Goal: Check status: Check status

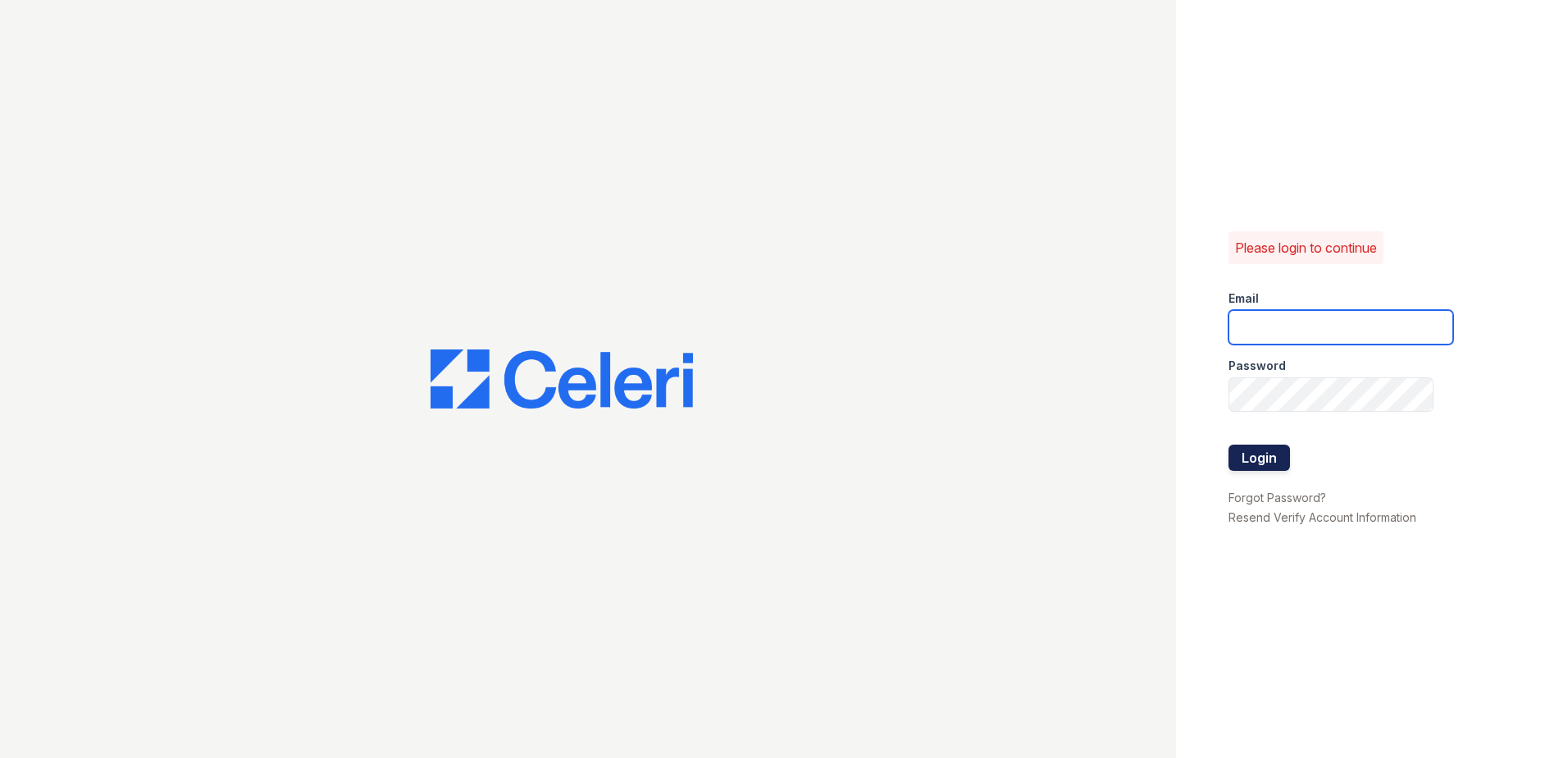
type input "[EMAIL_ADDRESS][DOMAIN_NAME]"
click at [1260, 460] on button "Login" at bounding box center [1259, 457] width 62 height 26
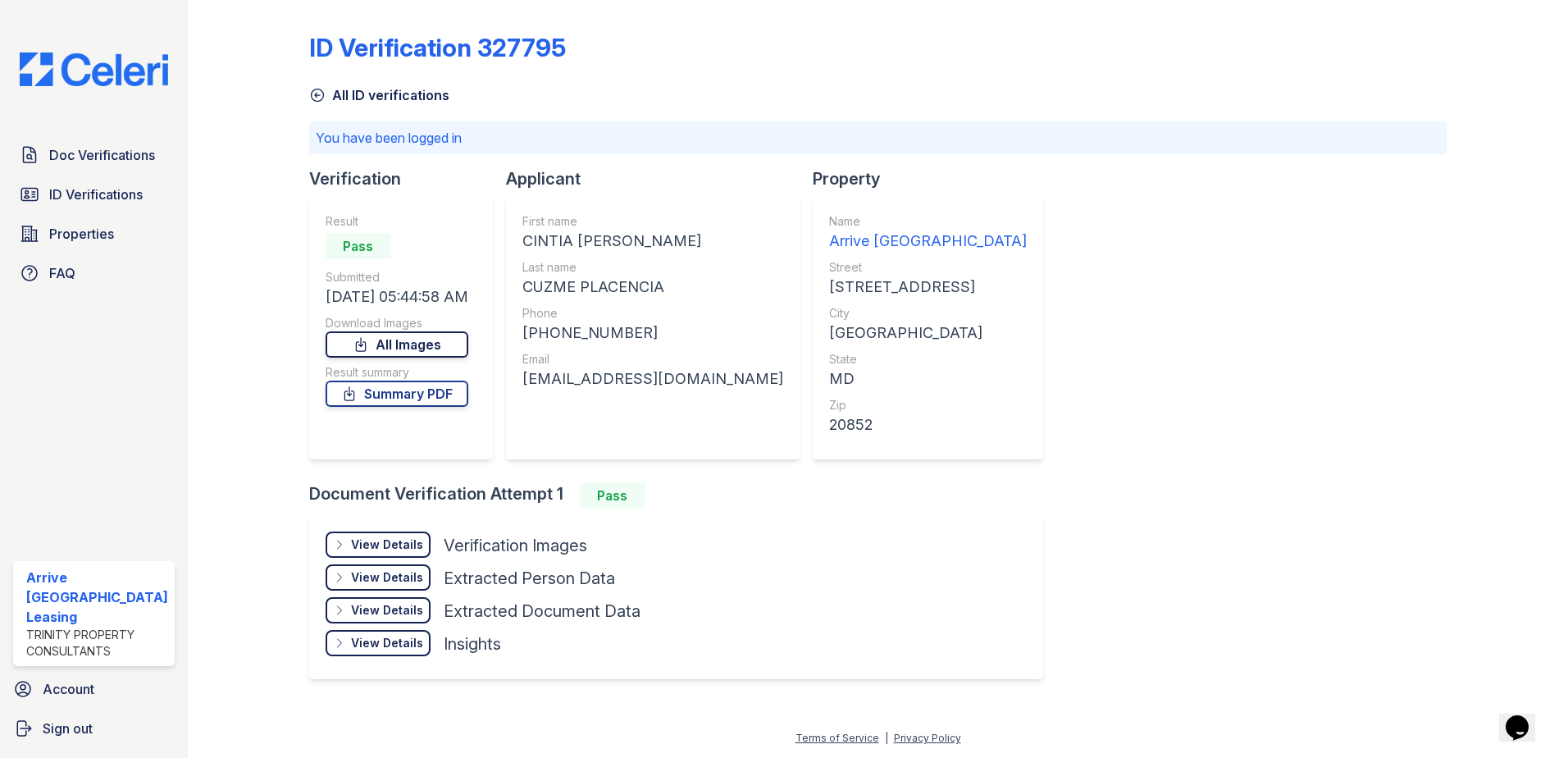
click at [437, 344] on link "All Images" at bounding box center [397, 344] width 143 height 26
click at [404, 389] on link "Summary PDF" at bounding box center [397, 393] width 143 height 26
click at [433, 349] on link "All Images" at bounding box center [397, 344] width 143 height 26
click at [108, 194] on span "ID Verifications" at bounding box center [95, 195] width 93 height 20
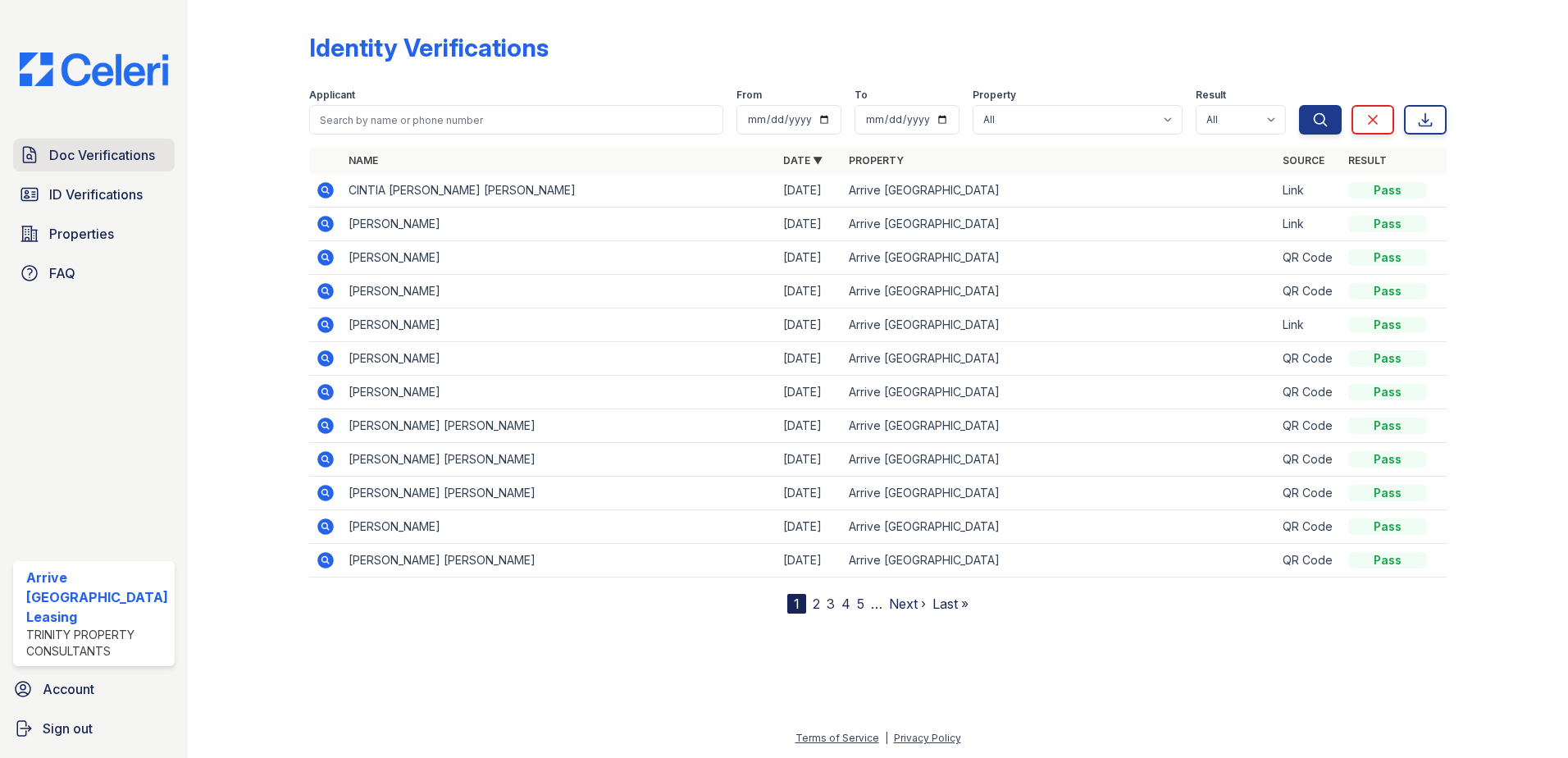
click at [103, 154] on span "Doc Verifications" at bounding box center [102, 155] width 106 height 20
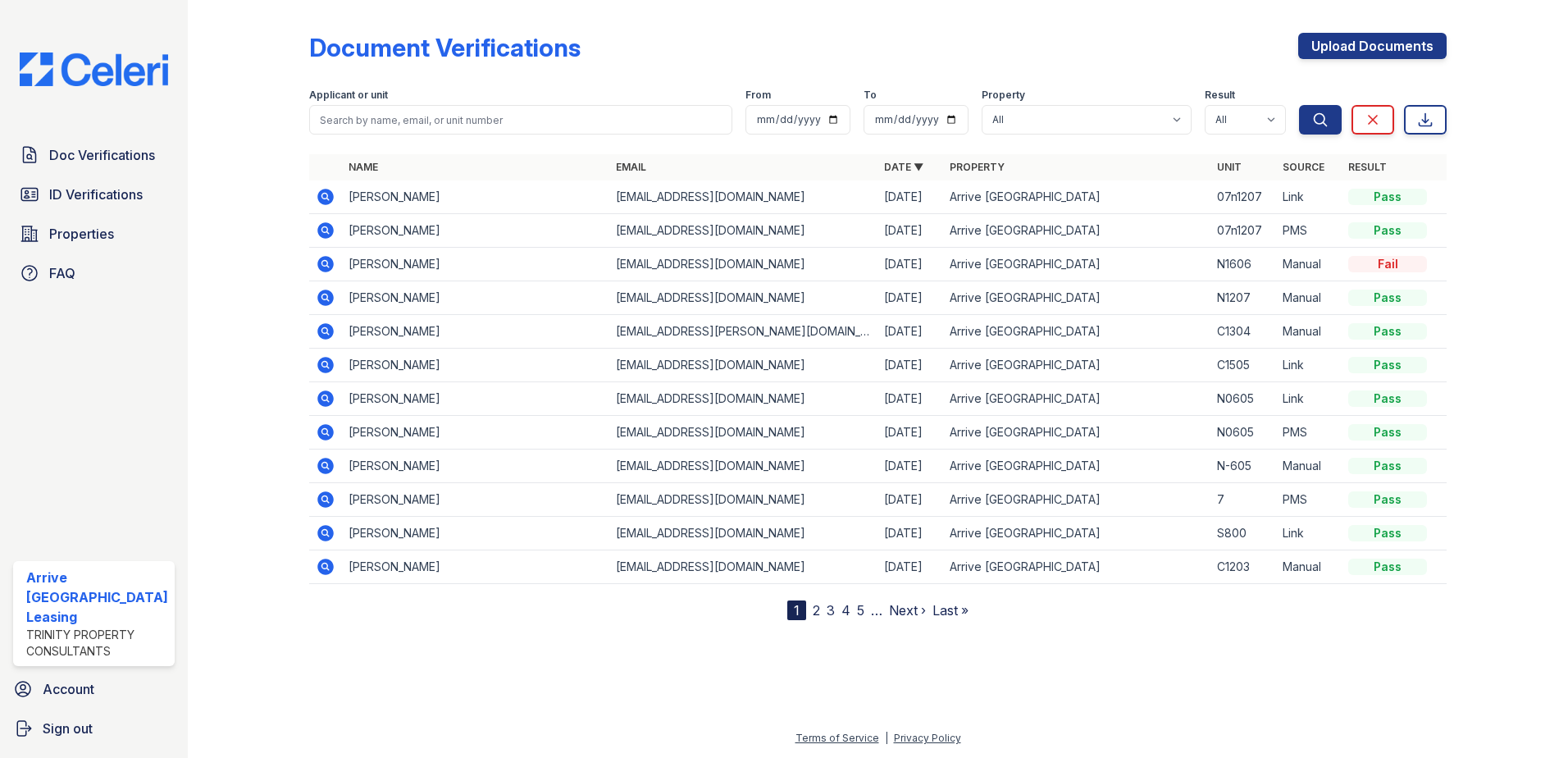
click at [325, 294] on icon at bounding box center [326, 298] width 20 height 20
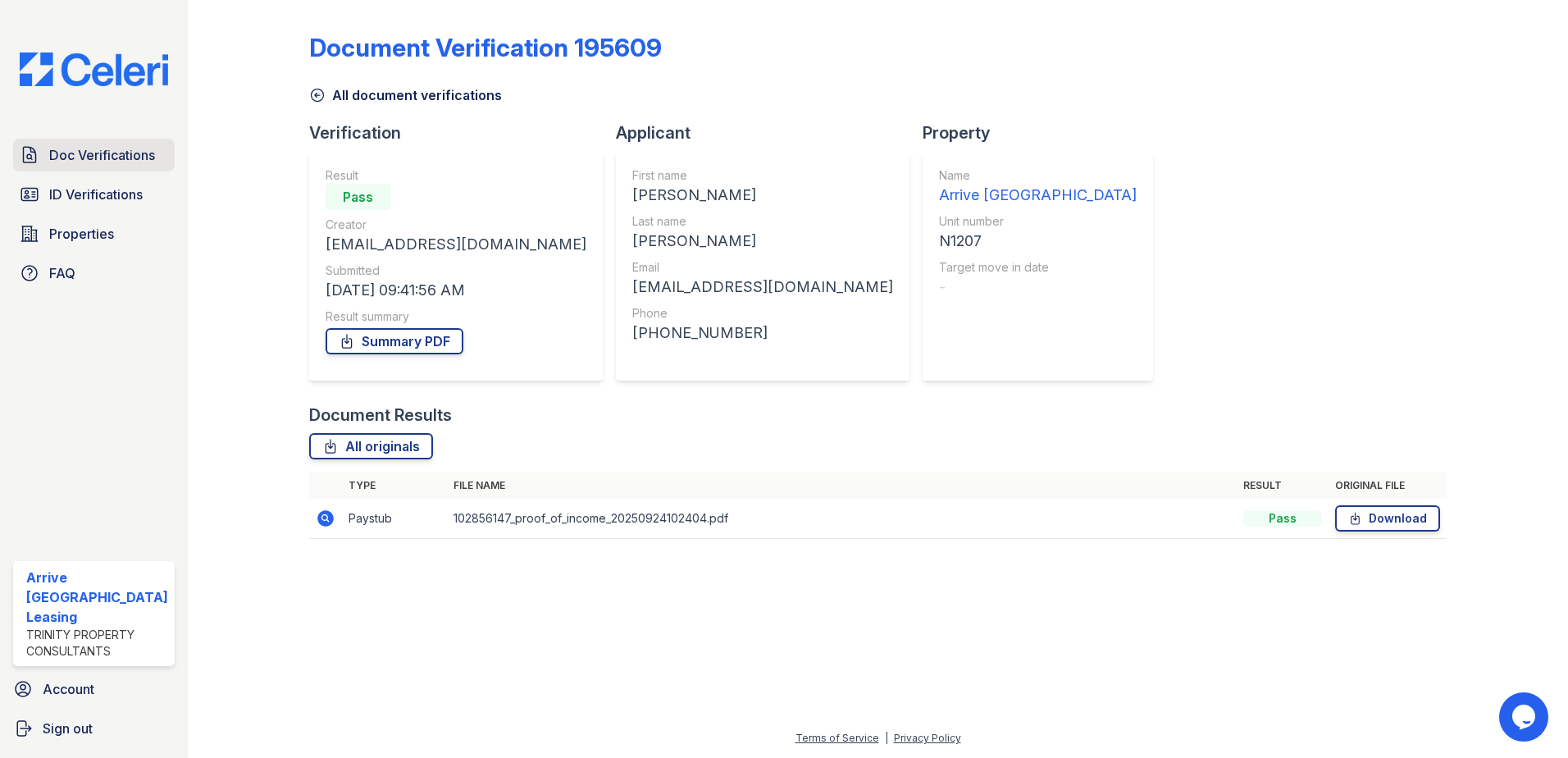
click at [94, 158] on span "Doc Verifications" at bounding box center [102, 155] width 106 height 20
